Goal: Feedback & Contribution: Submit feedback/report problem

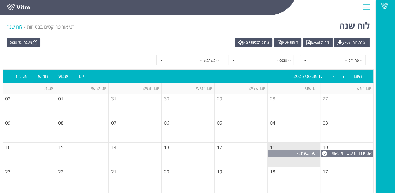
click at [295, 153] on span "ריסקו בע״מ - [GEOGRAPHIC_DATA]" at bounding box center [300, 155] width 42 height 11
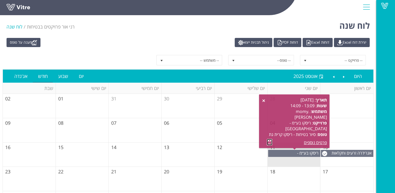
click at [271, 142] on link at bounding box center [269, 142] width 5 height 7
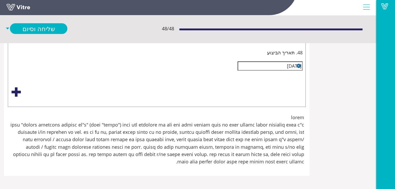
scroll to position [5142, 0]
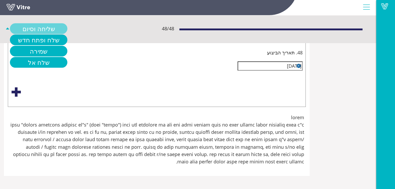
click at [38, 28] on link "שליחה וסיום" at bounding box center [38, 28] width 57 height 11
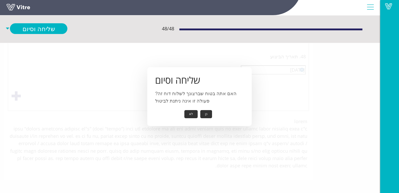
click at [206, 113] on button "כן" at bounding box center [206, 114] width 12 height 8
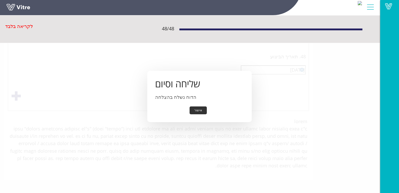
click at [199, 110] on button "אישור" at bounding box center [198, 110] width 17 height 8
